Goal: Check status: Check status

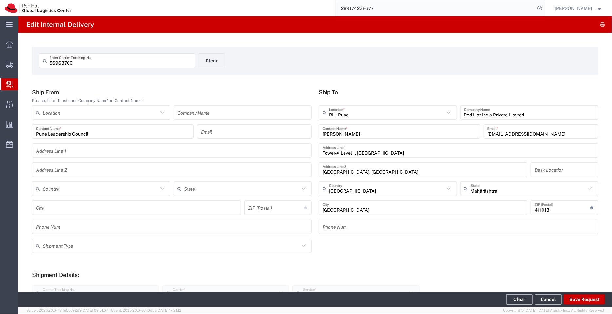
scroll to position [189, 0]
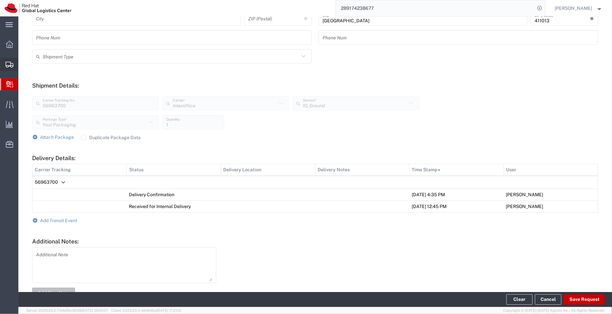
click at [0, 0] on span "Shipment Manager" at bounding box center [0, 0] width 0 height 0
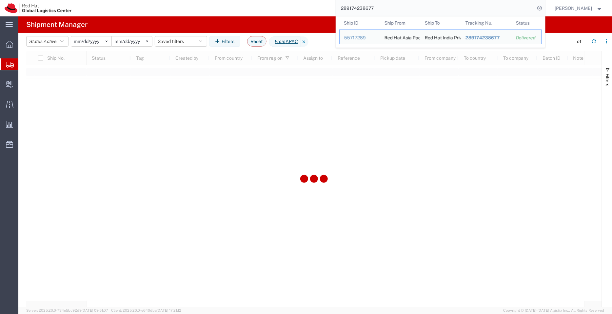
drag, startPoint x: 383, startPoint y: 7, endPoint x: 327, endPoint y: 9, distance: 56.7
click at [327, 9] on div "289174238677 Ship ID Ship From Ship To Tracking Nu. Status Ship ID 55717289 Shi…" at bounding box center [310, 8] width 469 height 16
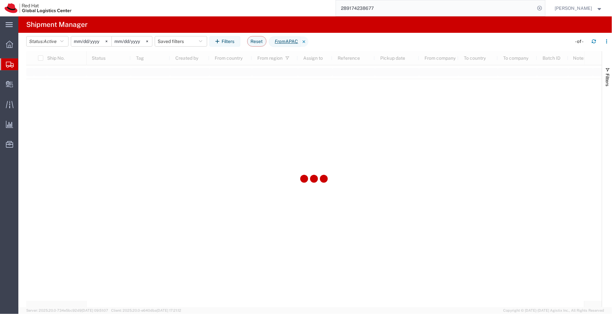
paste input "53606245254"
type input "53606245254"
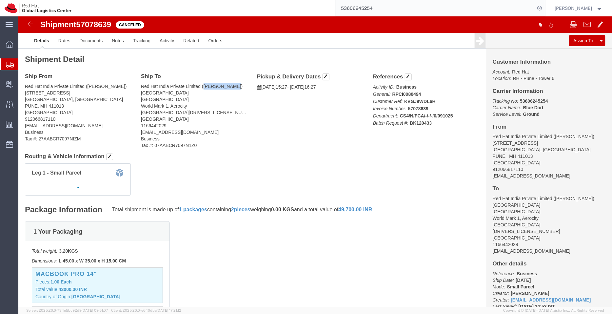
drag, startPoint x: 216, startPoint y: 69, endPoint x: 184, endPoint y: 70, distance: 31.5
click address "Red Hat India Private Limited ([PERSON_NAME]) [STREET_ADDRESS][DRIVERS_LICENSE_…"
copy address "[PERSON_NAME]"
click at [0, 0] on span "Shipment Manager" at bounding box center [0, 0] width 0 height 0
